Goal: Information Seeking & Learning: Learn about a topic

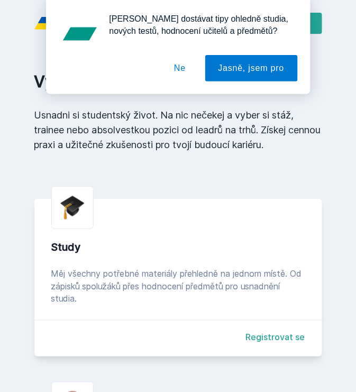
click at [173, 64] on button "Ne" at bounding box center [180, 68] width 38 height 26
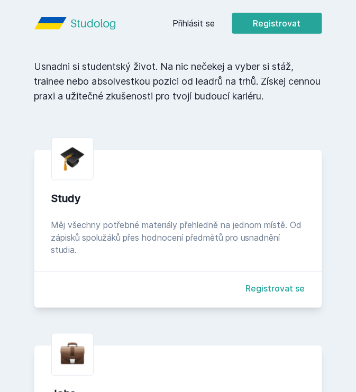
scroll to position [14, 0]
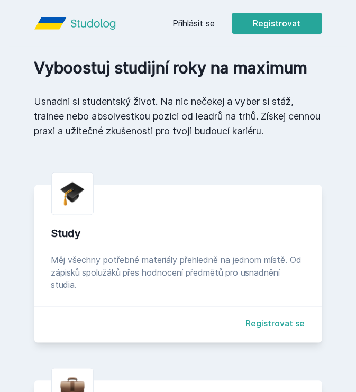
click at [201, 24] on link "Přihlásit se" at bounding box center [194, 23] width 42 height 13
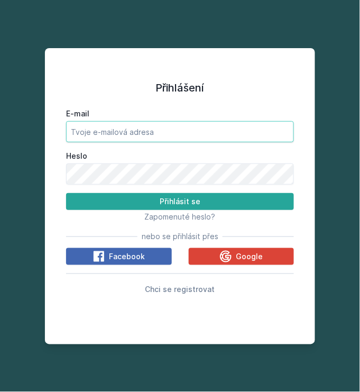
type input "[EMAIL_ADDRESS][DOMAIN_NAME]"
click at [120, 132] on input "[EMAIL_ADDRESS][DOMAIN_NAME]" at bounding box center [180, 131] width 228 height 21
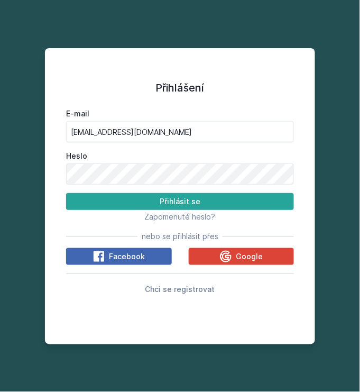
drag, startPoint x: 239, startPoint y: 105, endPoint x: 216, endPoint y: 139, distance: 40.8
click at [239, 105] on div "E-mail [EMAIL_ADDRESS][DOMAIN_NAME] Heslo Přihlásit se Zapomenuté heslo? nebo s…" at bounding box center [180, 199] width 228 height 191
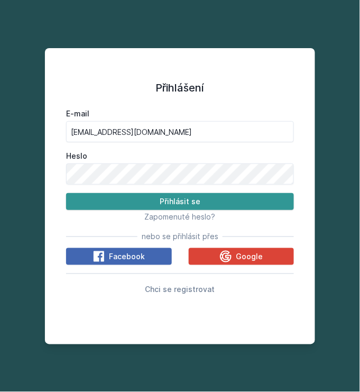
click at [174, 198] on button "Přihlásit se" at bounding box center [180, 201] width 228 height 17
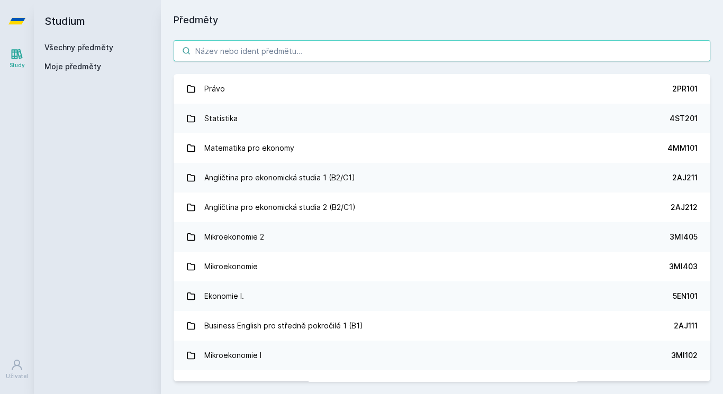
click at [239, 46] on input "search" at bounding box center [442, 50] width 537 height 21
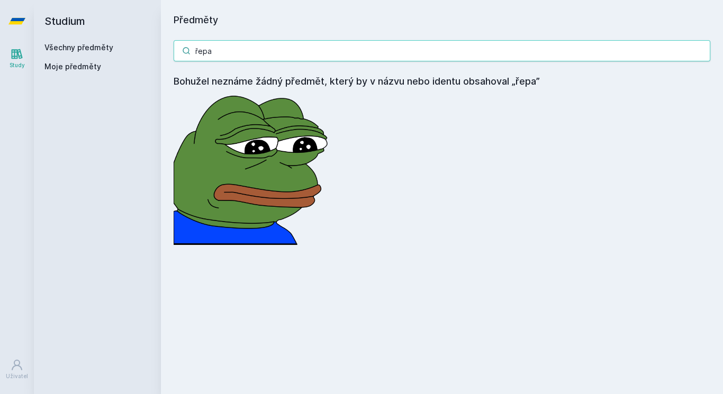
click at [115, 53] on div "Studium Všechny předměty Moje předměty Předměty řepa Bohužel neznáme žádný před…" at bounding box center [378, 197] width 689 height 394
paste input "Informační modelování organizací"
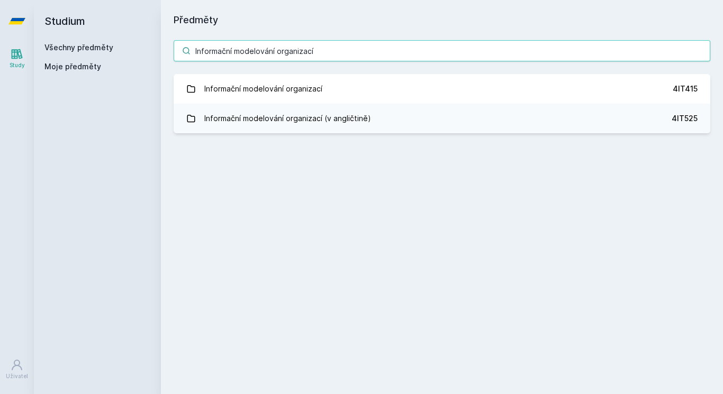
type input "Informační modelování organizací"
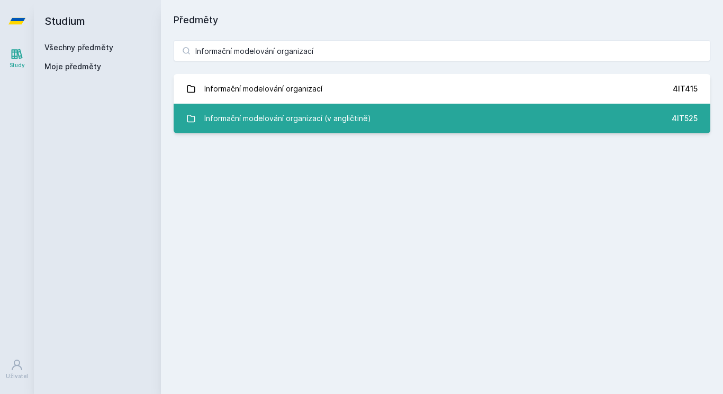
drag, startPoint x: 359, startPoint y: 121, endPoint x: 346, endPoint y: 113, distance: 15.4
click at [356, 121] on div "Informační modelování organizací (v angličtině)" at bounding box center [287, 118] width 167 height 21
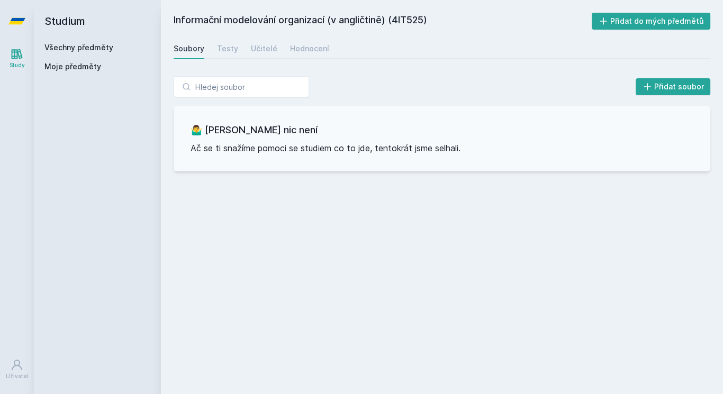
click at [84, 44] on link "Všechny předměty" at bounding box center [78, 47] width 69 height 9
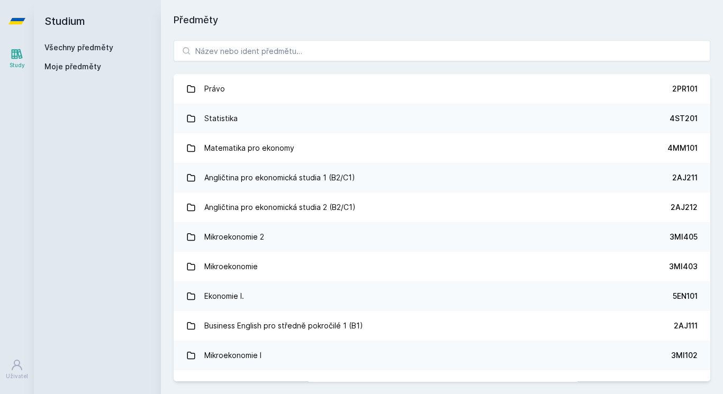
click at [82, 62] on span "Moje předměty" at bounding box center [72, 66] width 57 height 11
click at [82, 70] on span "Moje předměty" at bounding box center [72, 66] width 57 height 11
click at [73, 68] on span "Moje předměty" at bounding box center [72, 66] width 57 height 11
click at [77, 50] on link "Všechny předměty" at bounding box center [78, 47] width 69 height 9
click at [75, 46] on link "Všechny předměty" at bounding box center [78, 47] width 69 height 9
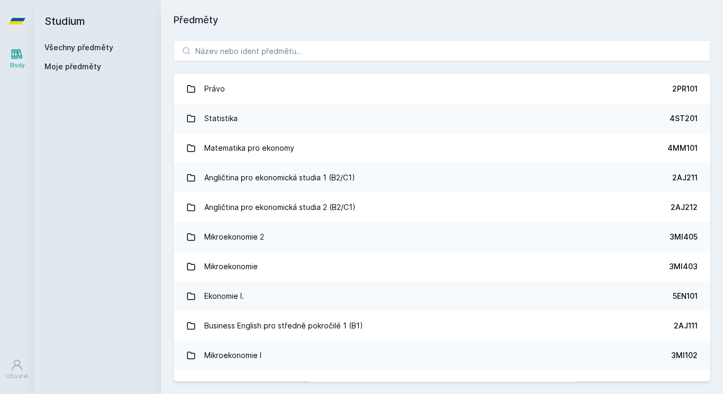
click at [80, 65] on span "Moje předměty" at bounding box center [72, 66] width 57 height 11
click at [265, 47] on input "search" at bounding box center [442, 50] width 537 height 21
paste input "Kognitivní informatika"
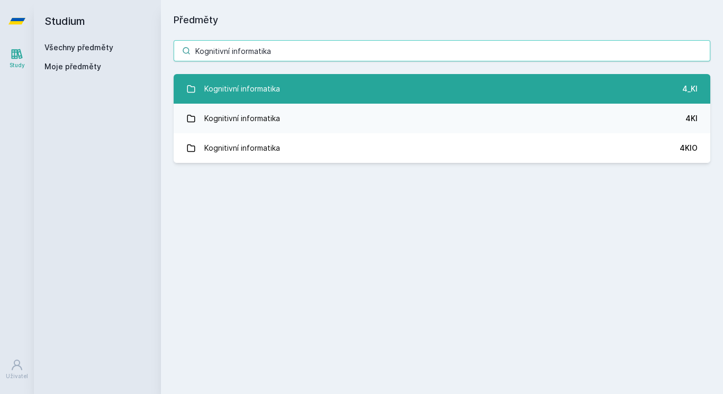
type input "Kognitivní informatika"
click at [356, 79] on link "Kognitivní informatika 4_KI" at bounding box center [442, 89] width 537 height 30
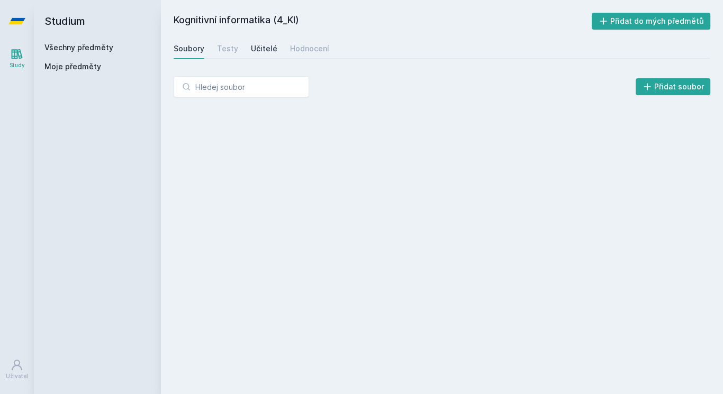
click at [265, 51] on div "Učitelé" at bounding box center [264, 48] width 26 height 11
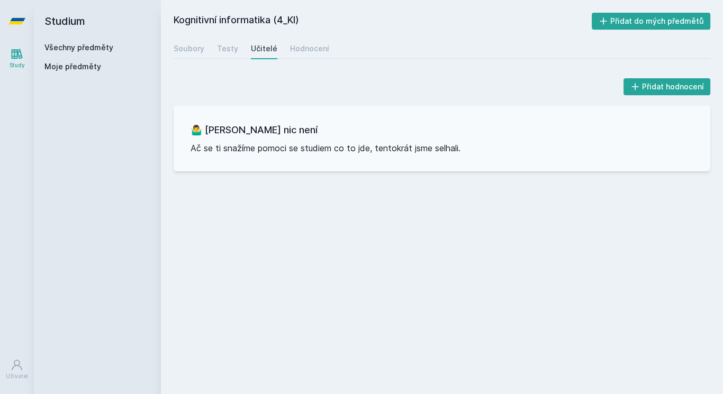
click at [101, 50] on link "Všechny předměty" at bounding box center [78, 47] width 69 height 9
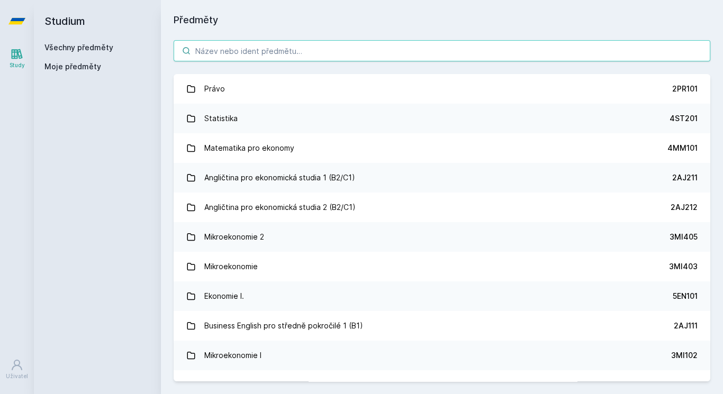
click at [207, 48] on input "search" at bounding box center [442, 50] width 537 height 21
paste input "Procesní management"
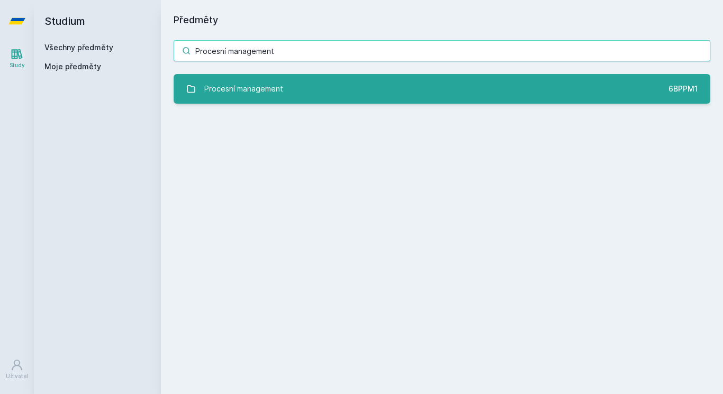
type input "Procesní management"
click at [311, 98] on link "Procesní management 6BPPM1" at bounding box center [442, 89] width 537 height 30
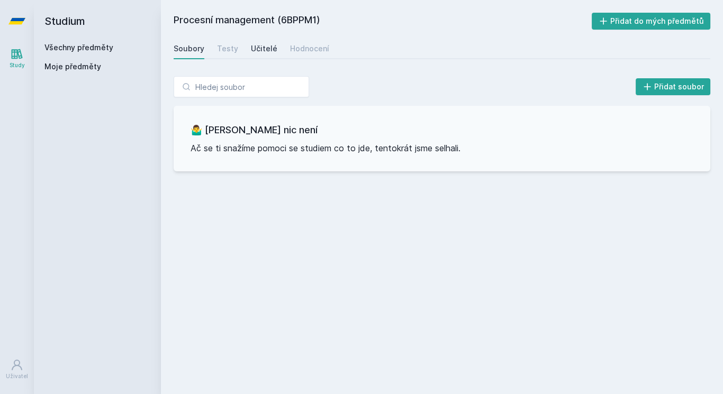
click at [264, 42] on link "Učitelé" at bounding box center [264, 48] width 26 height 21
click at [39, 39] on div "Studium Všechny předměty Moje předměty" at bounding box center [97, 197] width 127 height 394
click at [51, 50] on link "Všechny předměty" at bounding box center [78, 47] width 69 height 9
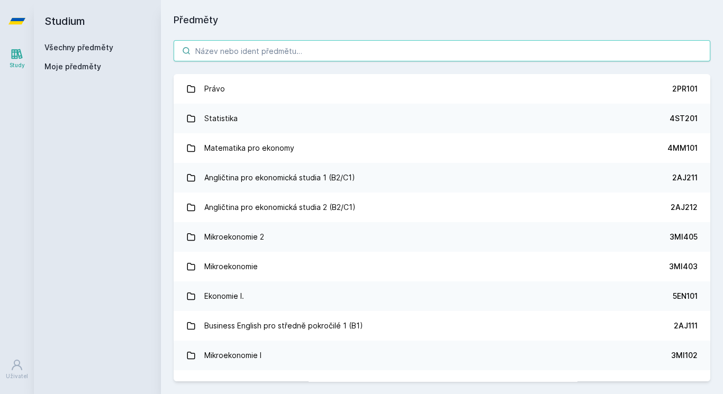
click at [219, 51] on input "search" at bounding box center [442, 50] width 537 height 21
paste input "Základy neurověd"
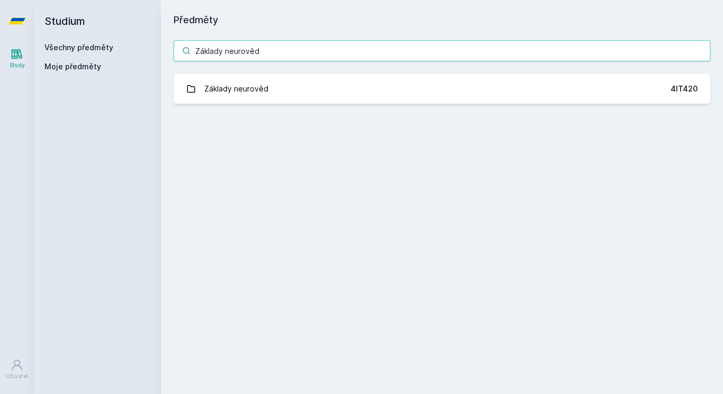
type input "Základy neurověd"
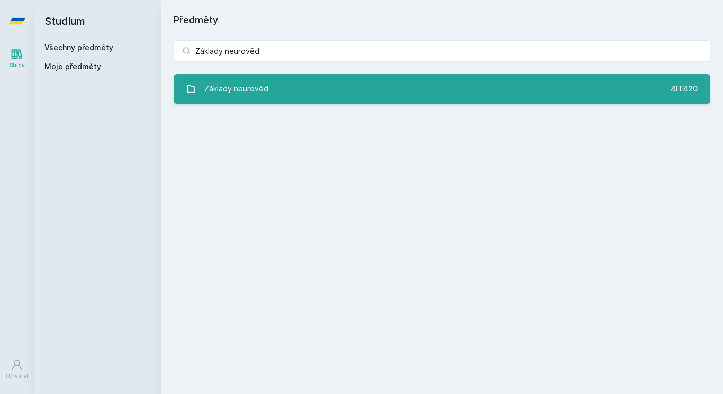
click at [282, 84] on link "Základy neurověd 4IT420" at bounding box center [442, 89] width 537 height 30
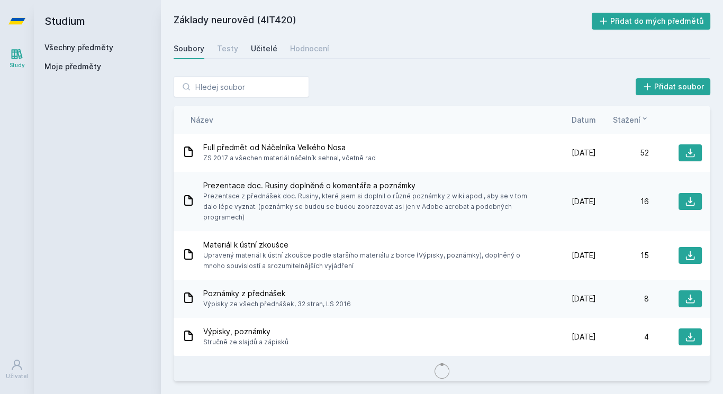
click at [255, 46] on div "Učitelé" at bounding box center [264, 48] width 26 height 11
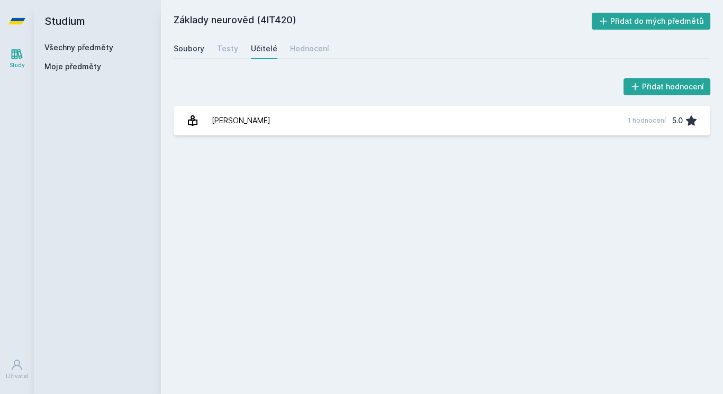
click at [189, 47] on div "Soubory" at bounding box center [189, 48] width 31 height 11
